Goal: Task Accomplishment & Management: Use online tool/utility

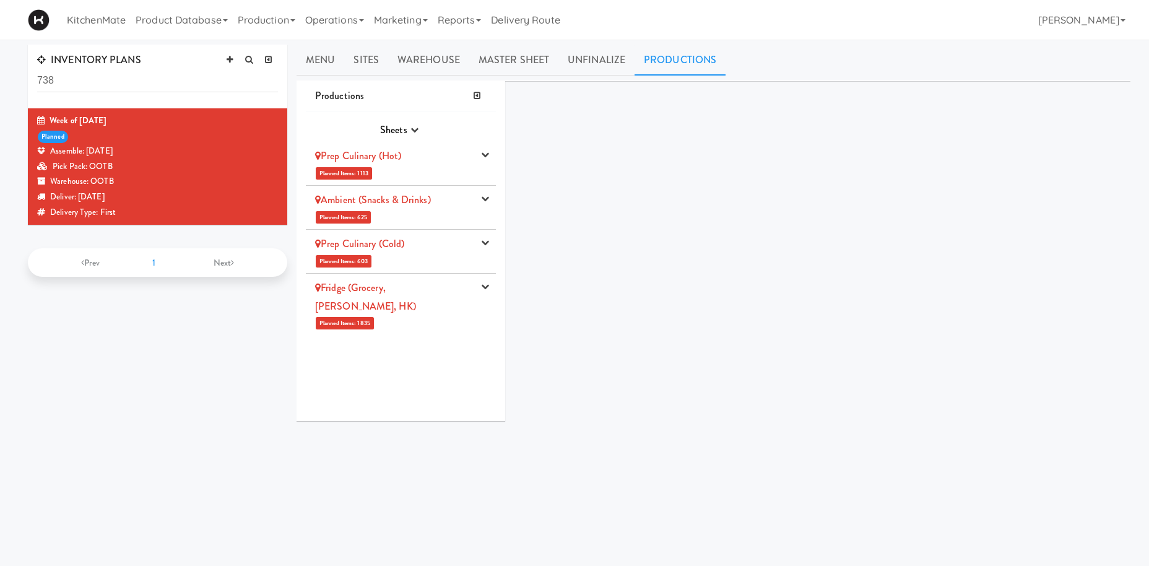
click at [424, 204] on link "Ambient (Snacks & Drinks)" at bounding box center [373, 200] width 116 height 14
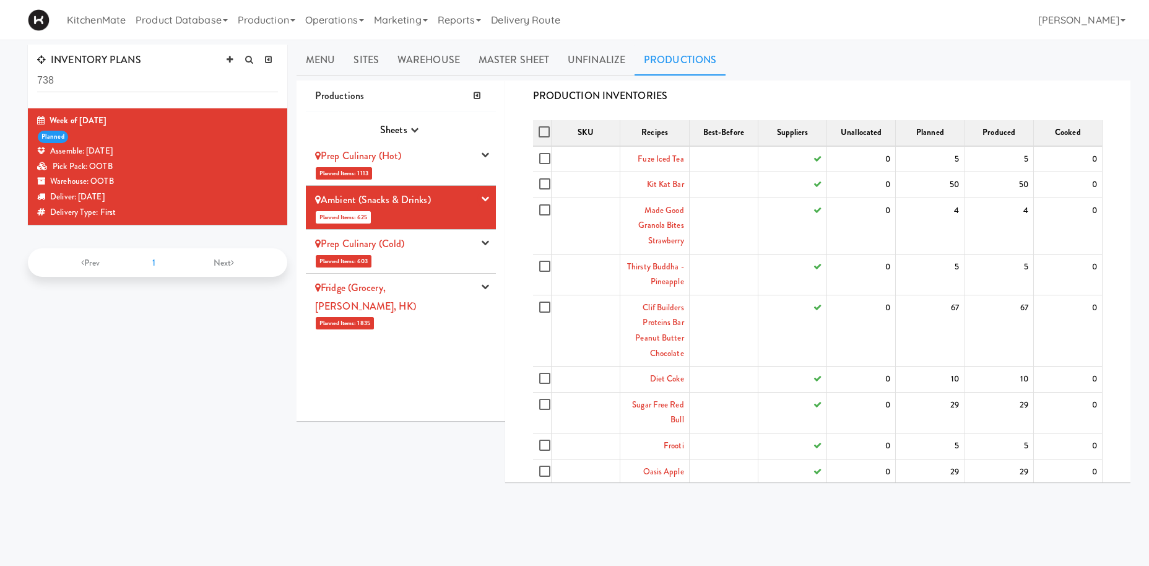
click at [440, 258] on li "Prep Culinary (Cold) Planned Items: 603 Pick Suppliers Assign Barcodes Complete…" at bounding box center [401, 252] width 190 height 44
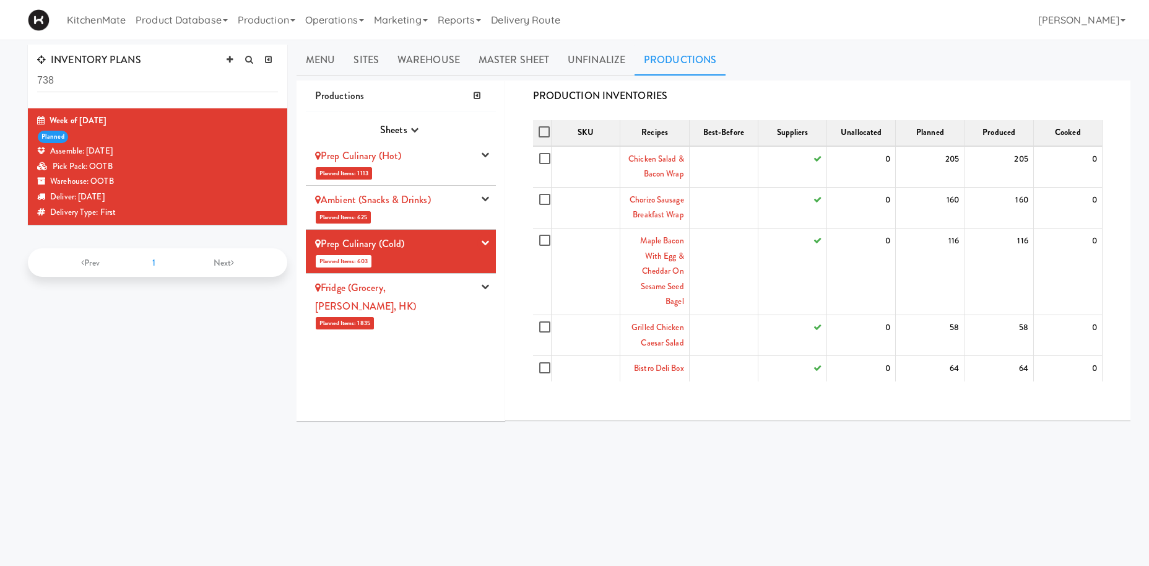
click at [411, 302] on li "Fridge (Grocery, [PERSON_NAME], [GEOGRAPHIC_DATA]) Planned Items: 1835 Pick Sup…" at bounding box center [401, 305] width 190 height 62
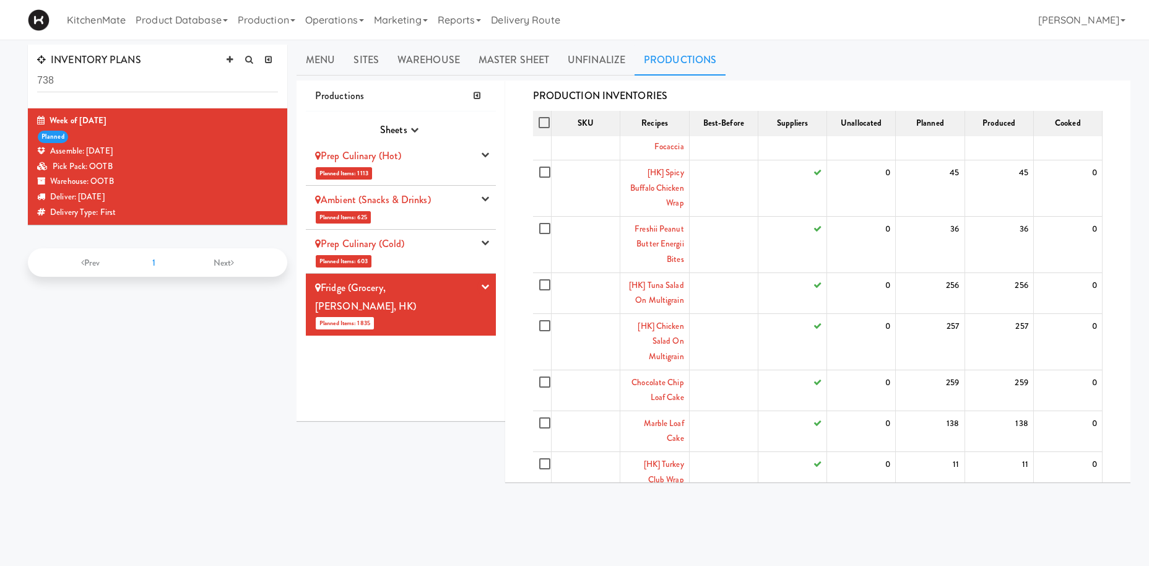
scroll to position [40, 0]
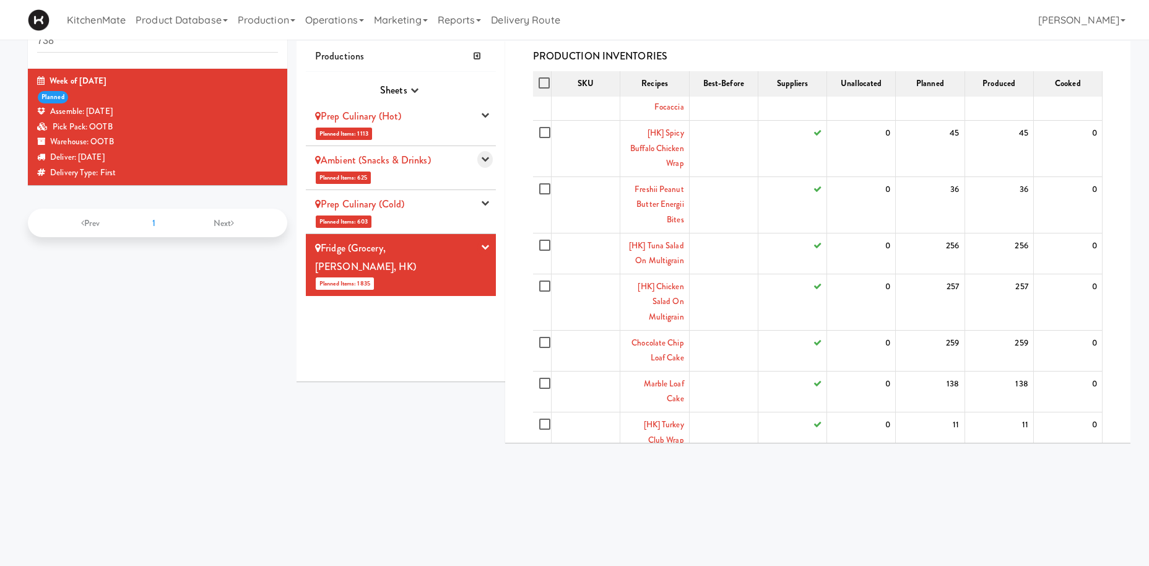
click at [486, 153] on button "button" at bounding box center [485, 159] width 15 height 17
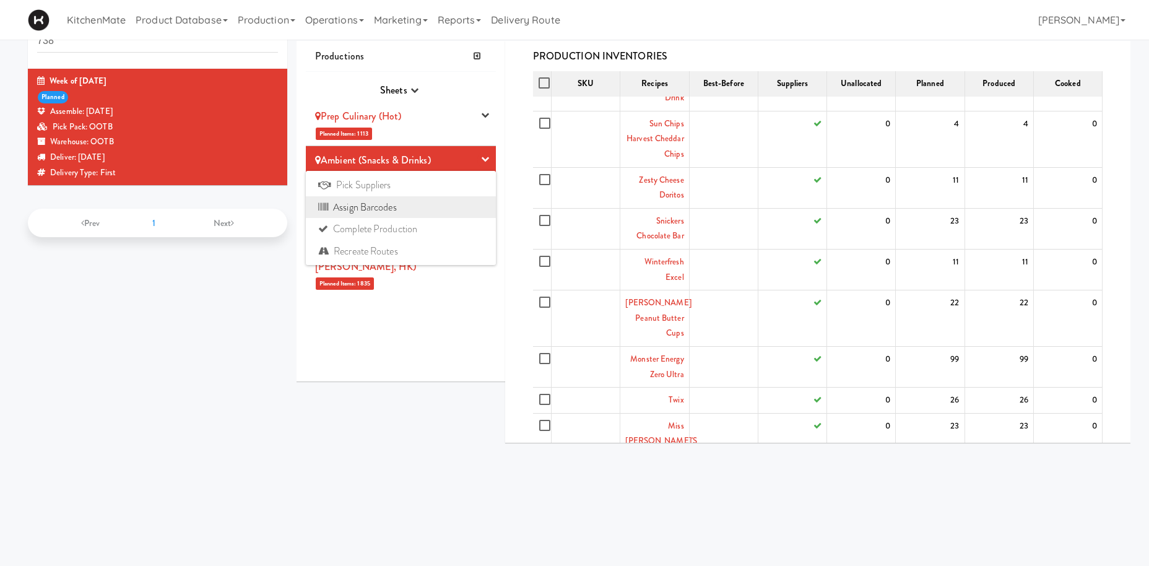
click at [391, 212] on link "Assign Barcodes" at bounding box center [401, 207] width 190 height 22
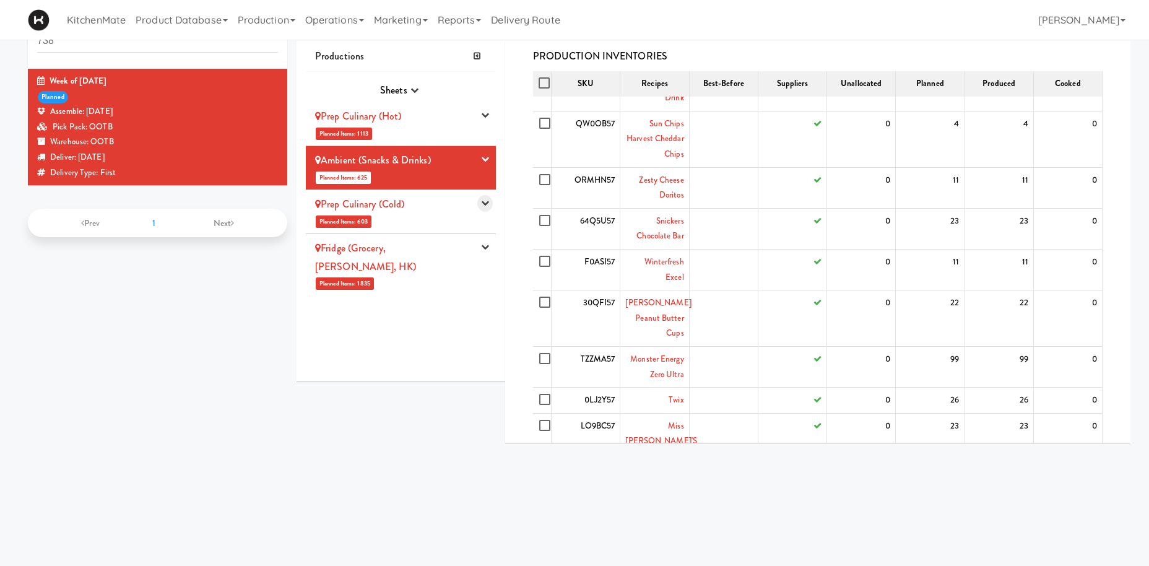
click at [484, 206] on icon "button" at bounding box center [485, 203] width 8 height 8
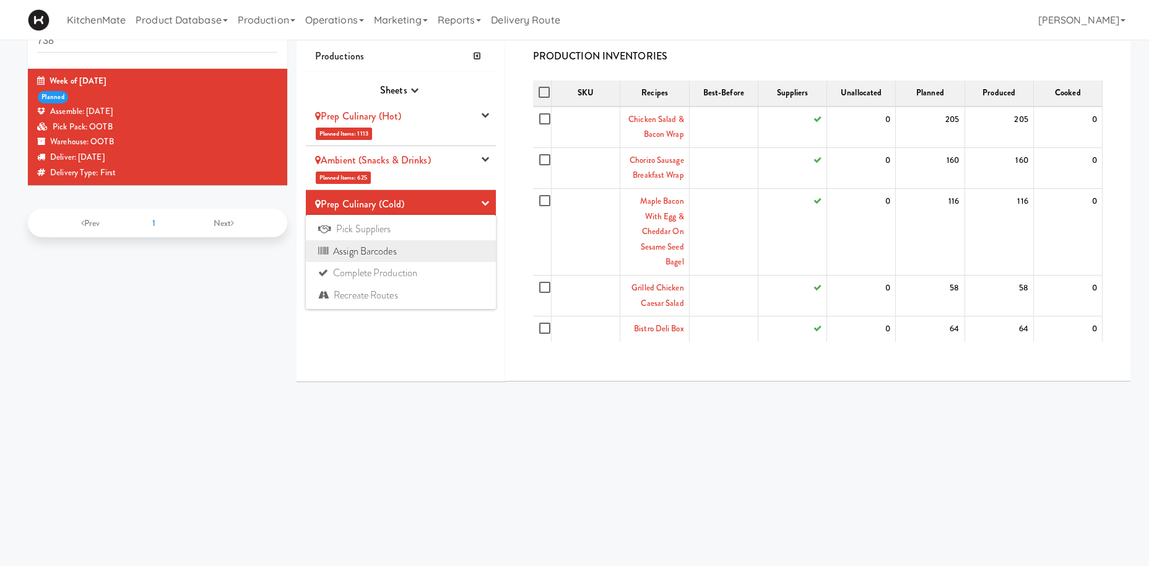
click at [401, 251] on link "Assign Barcodes" at bounding box center [401, 251] width 190 height 22
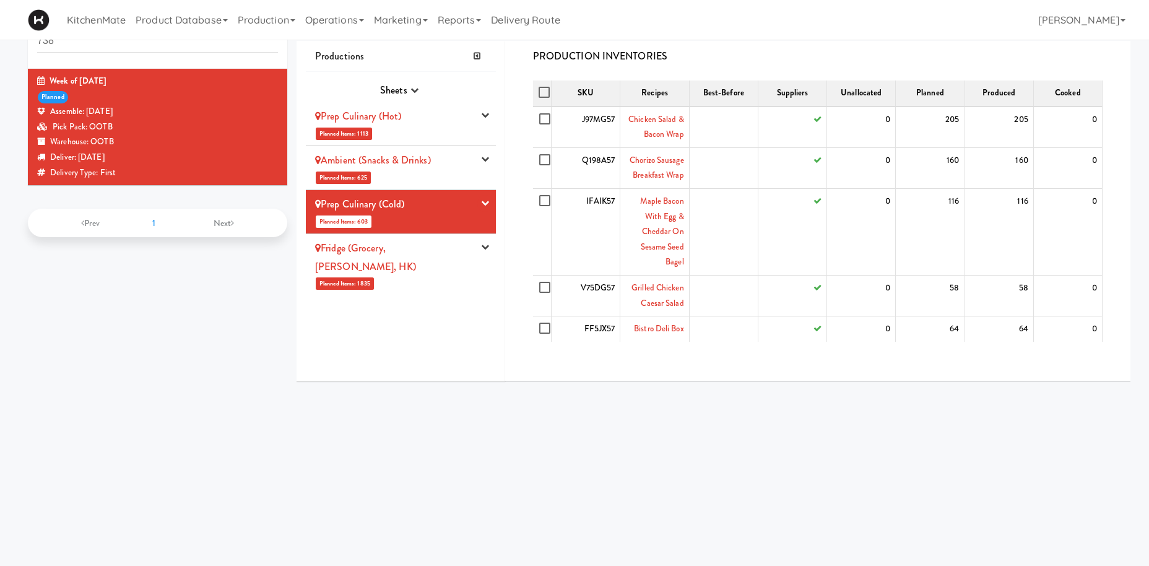
click at [487, 249] on icon "button" at bounding box center [485, 247] width 8 height 8
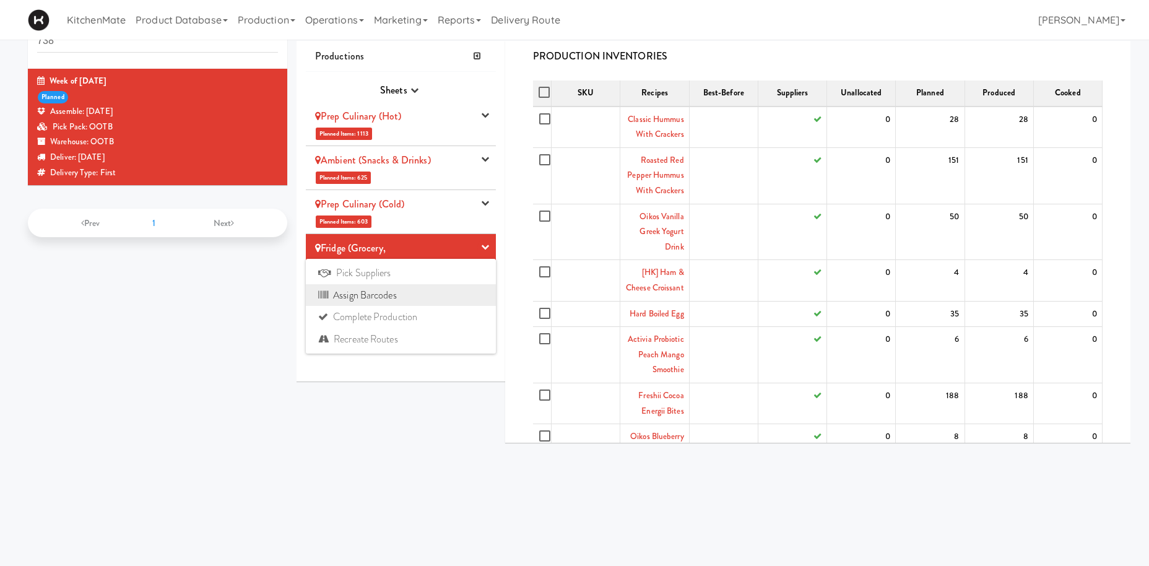
click at [382, 299] on link "Assign Barcodes" at bounding box center [401, 295] width 190 height 22
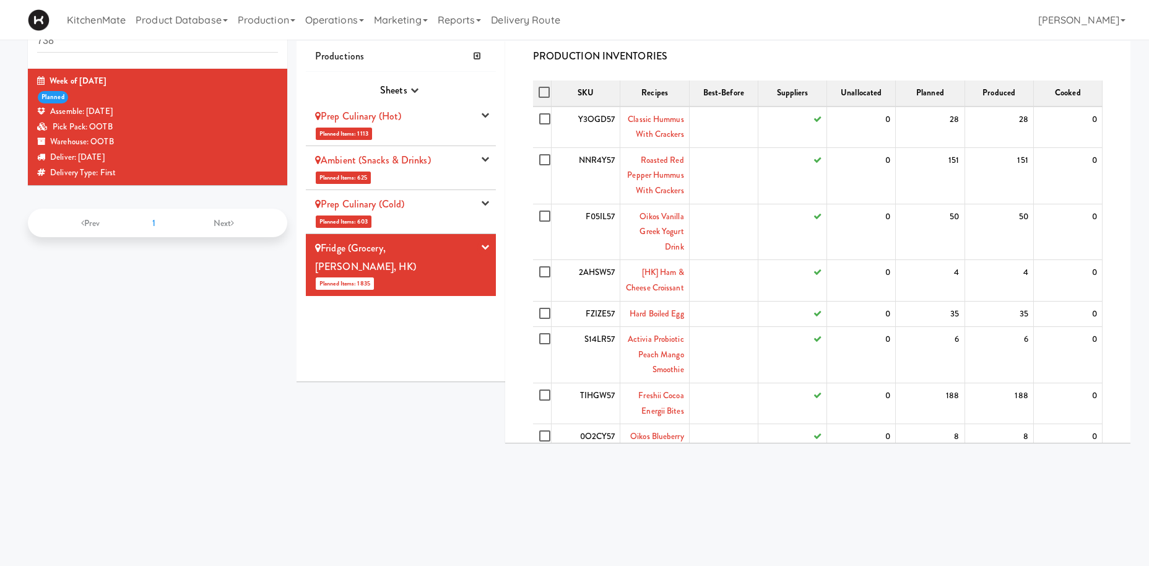
click at [428, 130] on li "Prep Culinary (Hot) Planned Items: 1113 Pick Suppliers Assign Barcodes Complete…" at bounding box center [401, 124] width 190 height 44
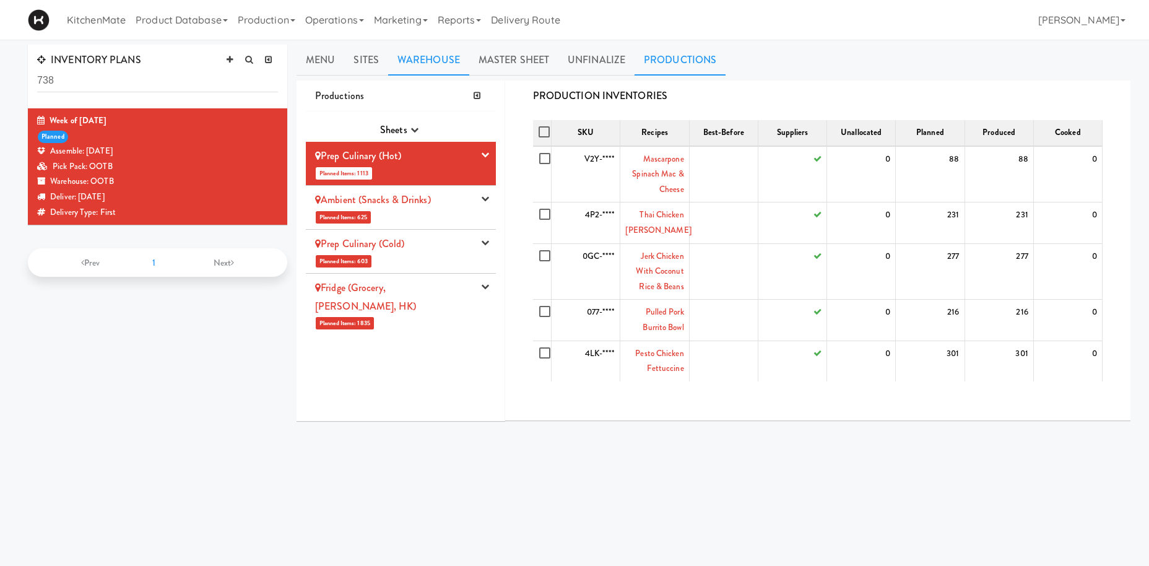
click at [444, 65] on link "Warehouse" at bounding box center [428, 60] width 81 height 31
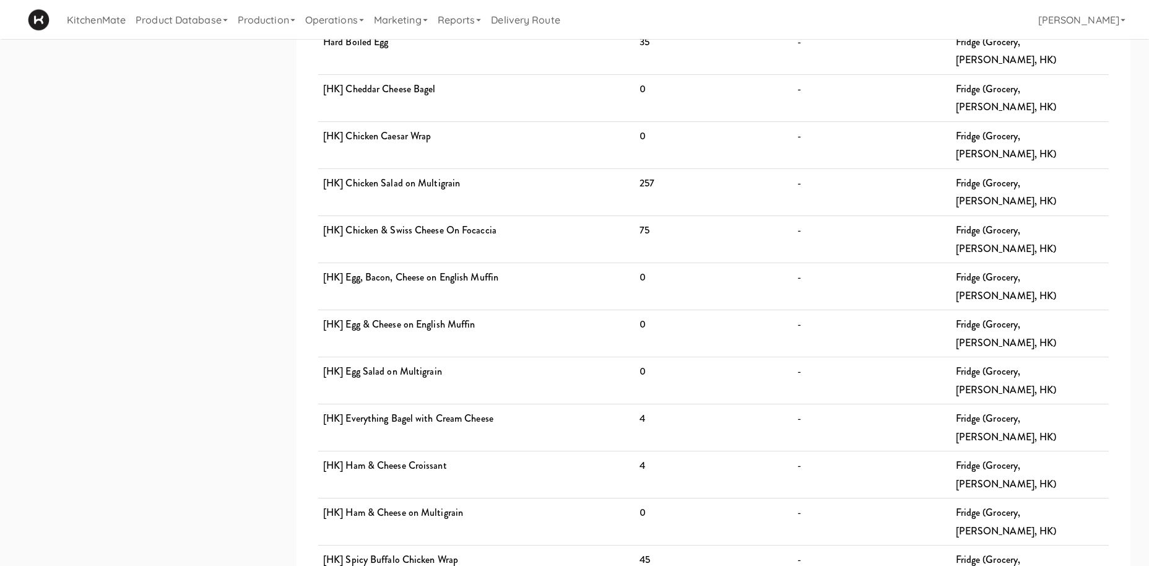
scroll to position [971, 0]
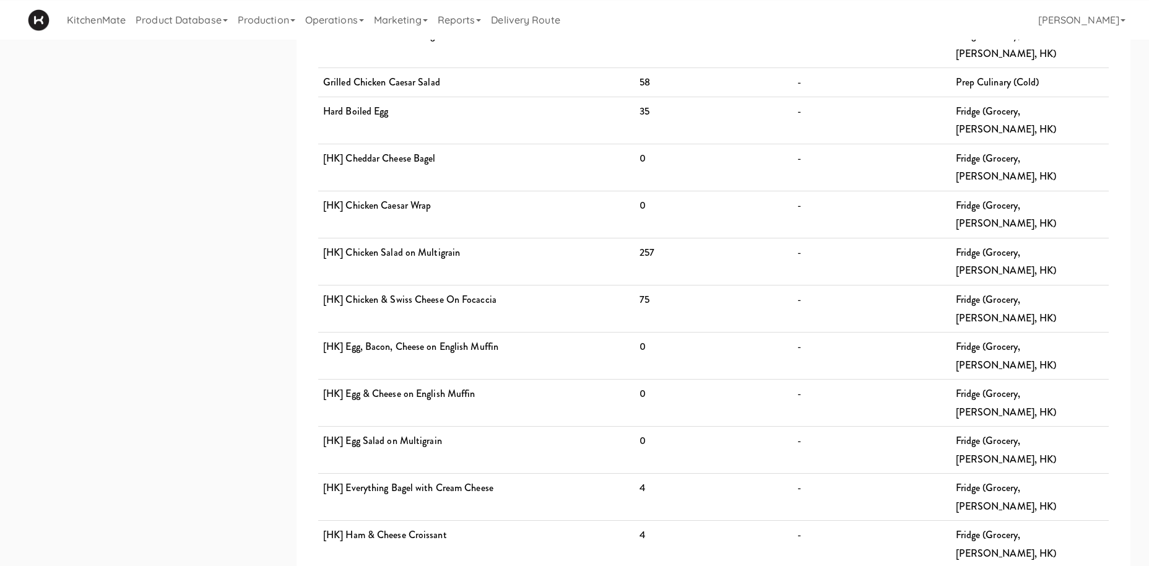
scroll to position [890, 0]
